Goal: Information Seeking & Learning: Find specific fact

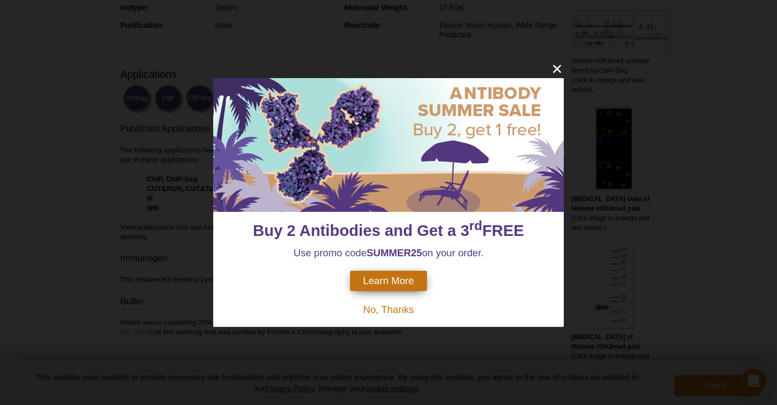
scroll to position [291, 0]
click at [556, 72] on icon "close" at bounding box center [556, 68] width 13 height 13
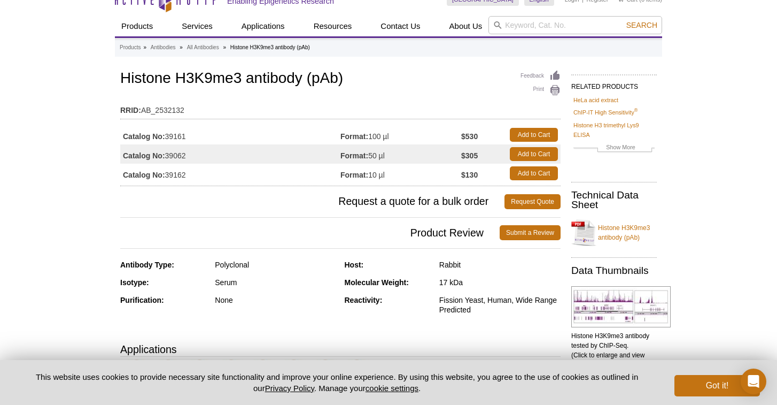
scroll to position [0, 0]
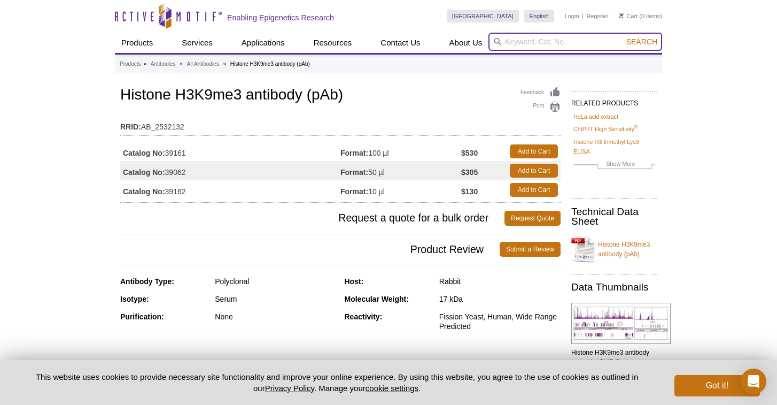
click at [544, 42] on input "search" at bounding box center [575, 42] width 174 height 18
type input "PML"
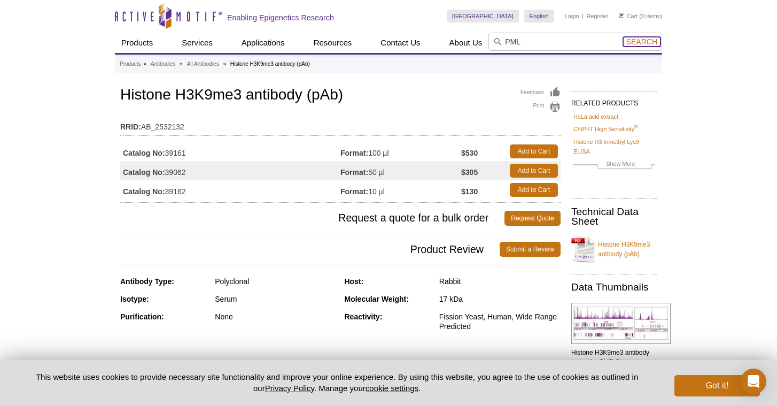
click at [639, 38] on span "Search" at bounding box center [641, 41] width 31 height 9
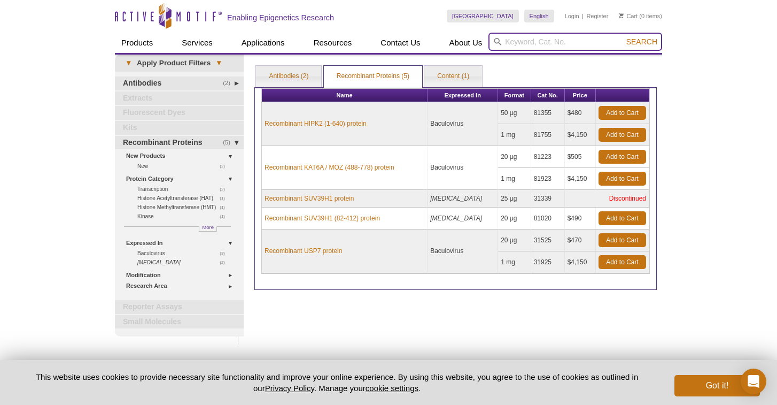
click at [545, 41] on input "search" at bounding box center [575, 42] width 174 height 18
type input "H3.3"
click at [646, 41] on span "Search" at bounding box center [641, 41] width 31 height 9
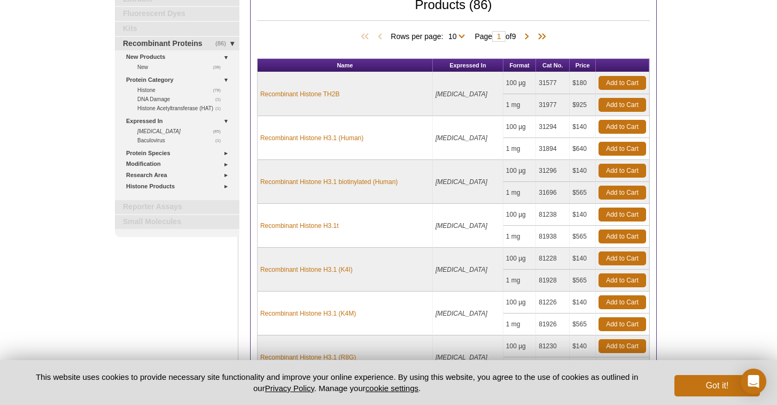
scroll to position [90, 0]
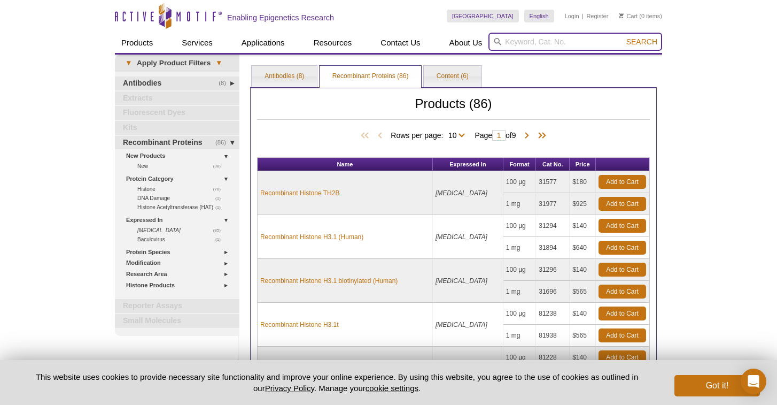
click at [548, 42] on input "search" at bounding box center [575, 42] width 174 height 18
type input "Ser2"
click at [638, 43] on span "Search" at bounding box center [641, 41] width 31 height 9
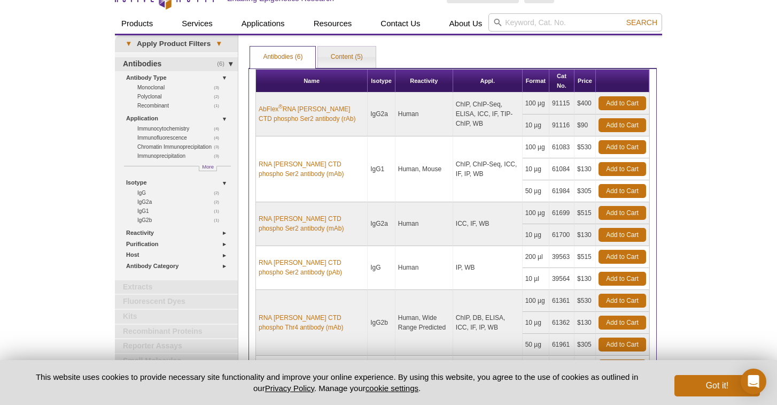
scroll to position [17, 0]
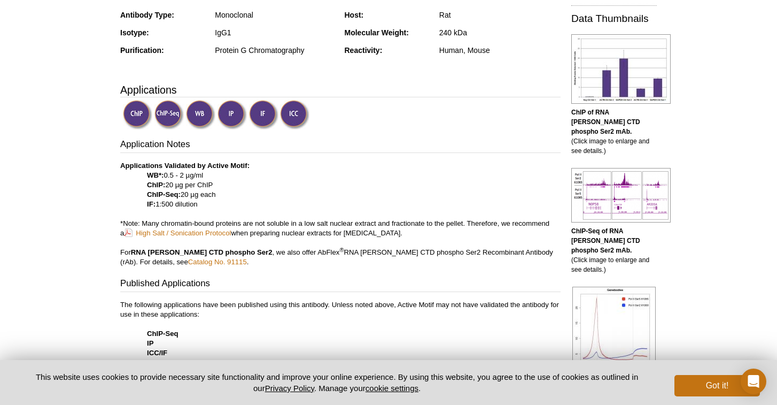
scroll to position [345, 0]
